Goal: Task Accomplishment & Management: Manage account settings

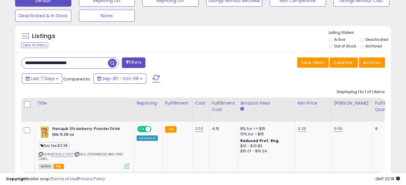
scroll to position [124, 218]
drag, startPoint x: 91, startPoint y: 63, endPoint x: 21, endPoint y: 68, distance: 70.3
click at [21, 68] on div "**********" at bounding box center [110, 63] width 187 height 12
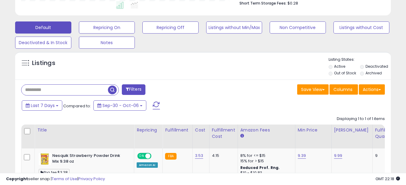
scroll to position [168, 0]
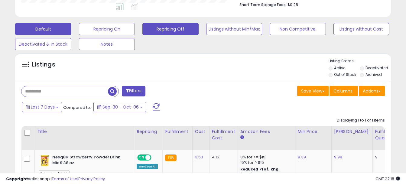
click at [170, 31] on button "Repricing Off" at bounding box center [170, 29] width 56 height 12
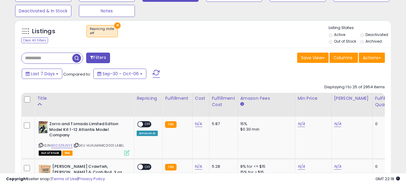
scroll to position [203, 0]
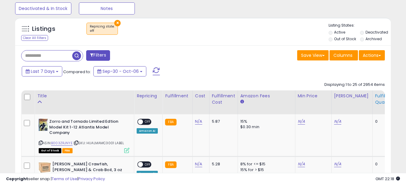
click at [376, 101] on div "Fulfillable Quantity" at bounding box center [385, 99] width 21 height 13
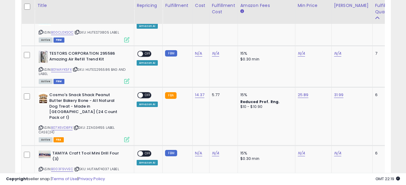
scroll to position [683, 0]
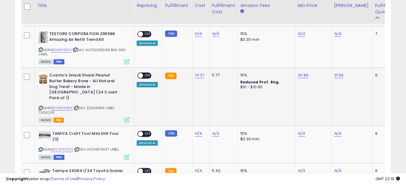
click at [148, 73] on span "OFF" at bounding box center [148, 75] width 10 height 5
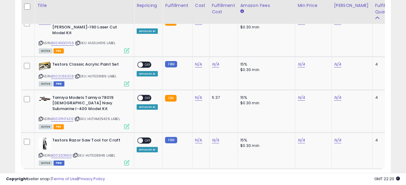
scroll to position [1208, 0]
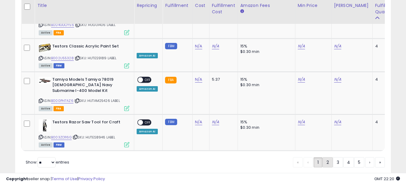
click at [329, 157] on link "2" at bounding box center [328, 162] width 10 height 10
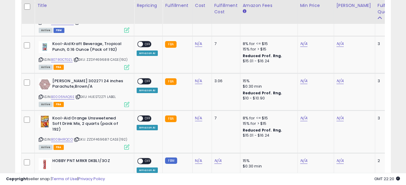
scroll to position [378, 0]
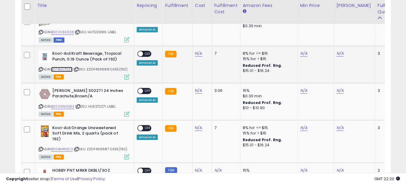
click at [65, 68] on link "B078GCTGZL" at bounding box center [61, 69] width 21 height 5
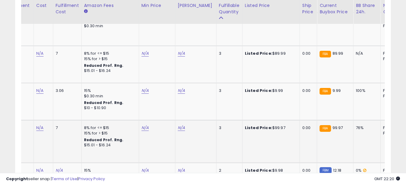
scroll to position [0, 0]
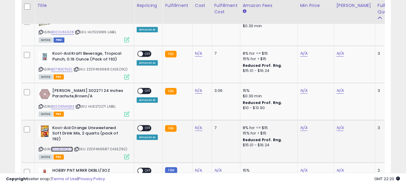
click at [66, 147] on link "B00BHIRQCO" at bounding box center [62, 149] width 22 height 5
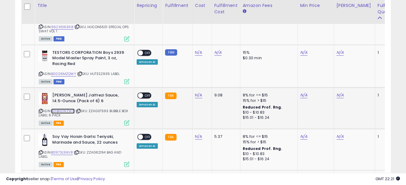
click at [69, 109] on link "B01BN0WZW6" at bounding box center [63, 111] width 24 height 5
click at [198, 92] on link "N/A" at bounding box center [198, 95] width 7 height 6
type input "****"
click at [216, 51] on icon "submit" at bounding box center [215, 52] width 4 height 4
click at [148, 93] on span "OFF" at bounding box center [148, 95] width 10 height 5
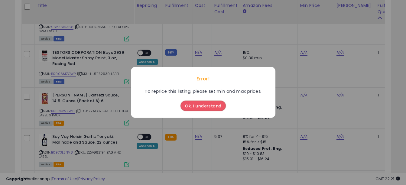
click at [208, 105] on button "Ok, I understand" at bounding box center [203, 106] width 45 height 10
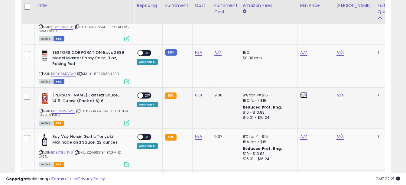
click at [302, 92] on link "N/A" at bounding box center [303, 95] width 7 height 6
type input "*****"
click at [324, 49] on button "submit" at bounding box center [319, 51] width 10 height 9
click at [339, 92] on link "N/A" at bounding box center [340, 95] width 7 height 6
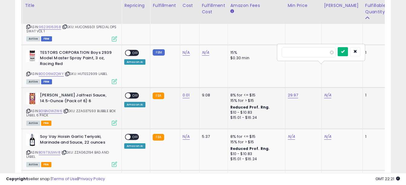
type input "*****"
click at [348, 50] on button "submit" at bounding box center [343, 51] width 10 height 9
click at [136, 93] on span "OFF" at bounding box center [136, 95] width 10 height 5
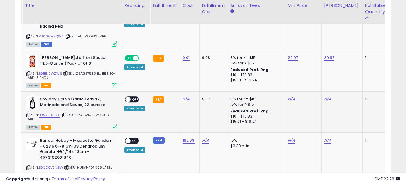
click at [194, 133] on td "162.68" at bounding box center [189, 157] width 19 height 48
